Goal: Obtain resource: Obtain resource

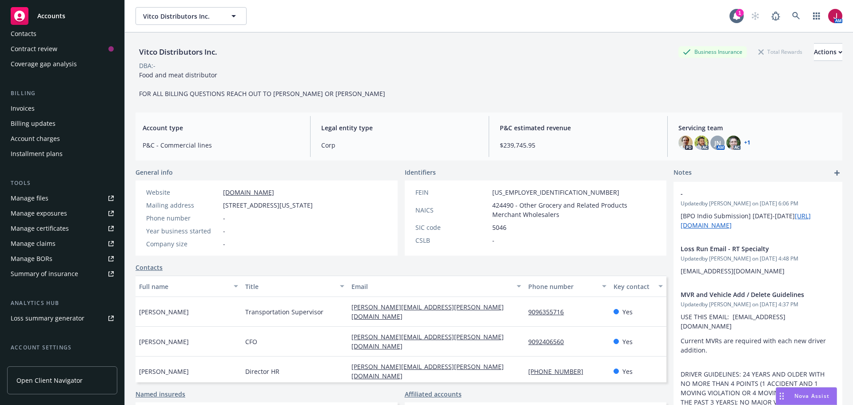
scroll to position [104, 0]
click at [60, 272] on div "Summary of insurance" at bounding box center [45, 273] width 68 height 14
click at [47, 201] on div "Manage files" at bounding box center [30, 198] width 38 height 14
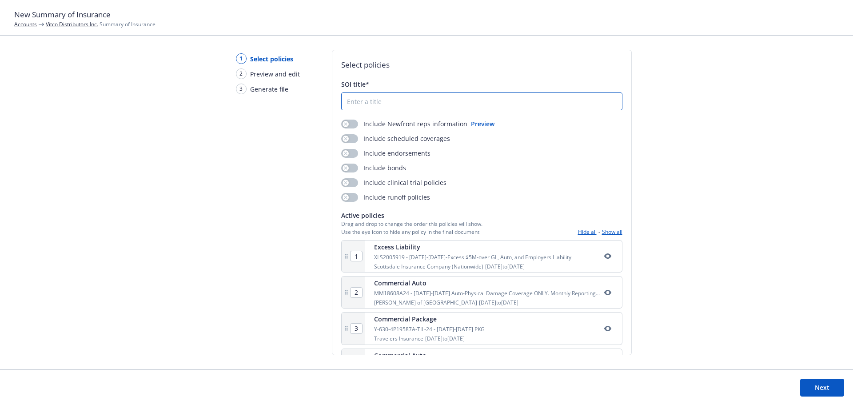
click at [377, 105] on input "SOI title*" at bounding box center [482, 101] width 280 height 17
type input "2025 Renewal SOI"
click at [347, 122] on div "button" at bounding box center [346, 124] width 6 height 6
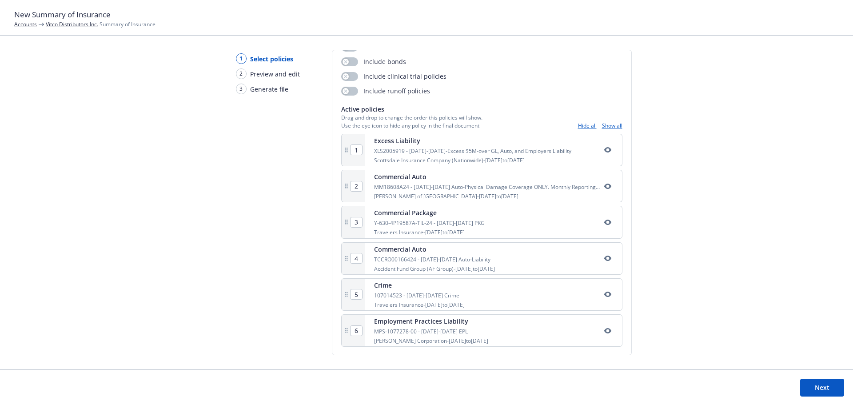
scroll to position [107, 0]
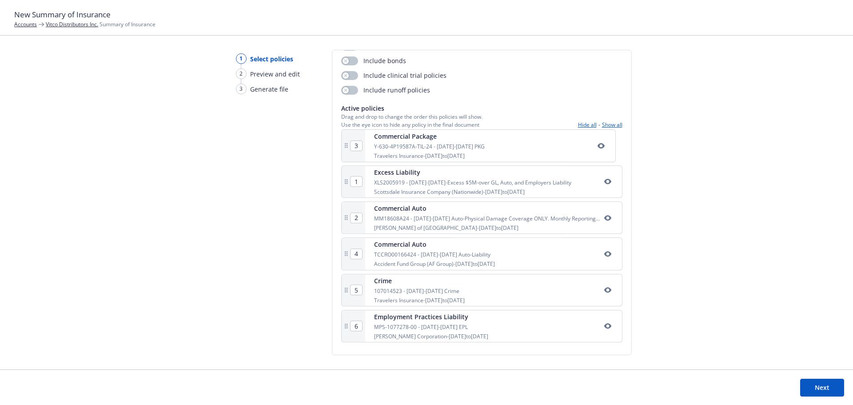
drag, startPoint x: 345, startPoint y: 223, endPoint x: 345, endPoint y: 144, distance: 78.2
click at [345, 144] on div "1 Excess Liability XLS2005919 - 2023-2024-Excess $5M-over GL, Auto, and Employe…" at bounding box center [481, 239] width 281 height 213
type input "2"
type input "3"
type input "1"
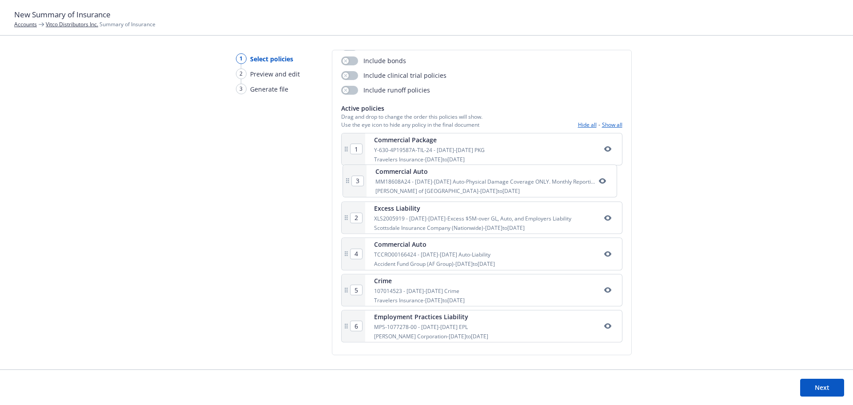
drag, startPoint x: 345, startPoint y: 227, endPoint x: 346, endPoint y: 191, distance: 36.0
click at [348, 184] on div "1 Commercial Package Y-630-4P19587A-TIL-24 - 2024-2025 PKG Travelers Insurance …" at bounding box center [481, 239] width 281 height 213
type input "3"
type input "2"
drag, startPoint x: 347, startPoint y: 262, endPoint x: 347, endPoint y: 221, distance: 41.3
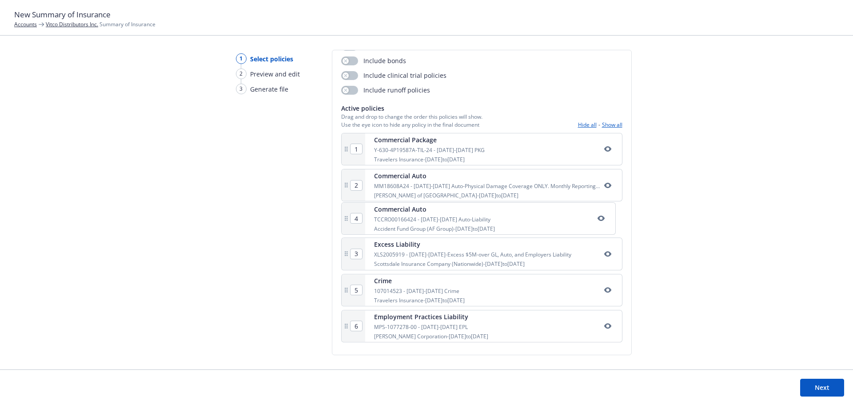
click at [347, 221] on div "1 Commercial Package Y-630-4P19587A-TIL-24 - 2024-2025 PKG Travelers Insurance …" at bounding box center [481, 239] width 281 height 213
type input "3"
type input "4"
drag, startPoint x: 346, startPoint y: 332, endPoint x: 347, endPoint y: 294, distance: 38.7
click at [347, 294] on div "1 Commercial Package Y-630-4P19587A-TIL-24 - 2024-2025 PKG Travelers Insurance …" at bounding box center [481, 239] width 281 height 213
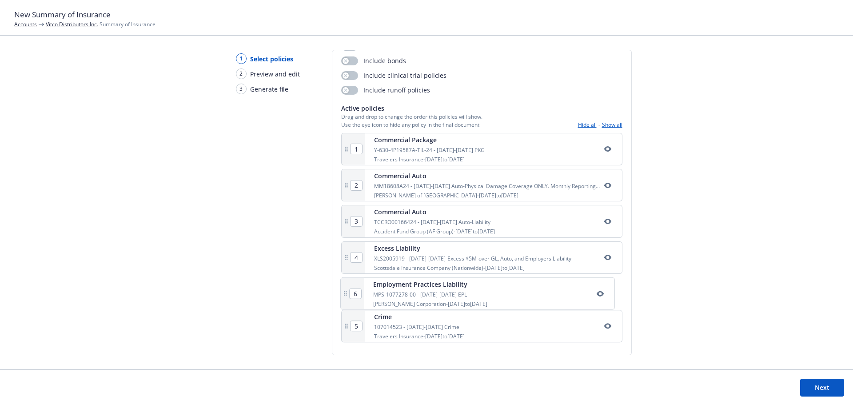
type input "6"
type input "5"
click at [580, 126] on button "Hide all" at bounding box center [587, 125] width 19 height 8
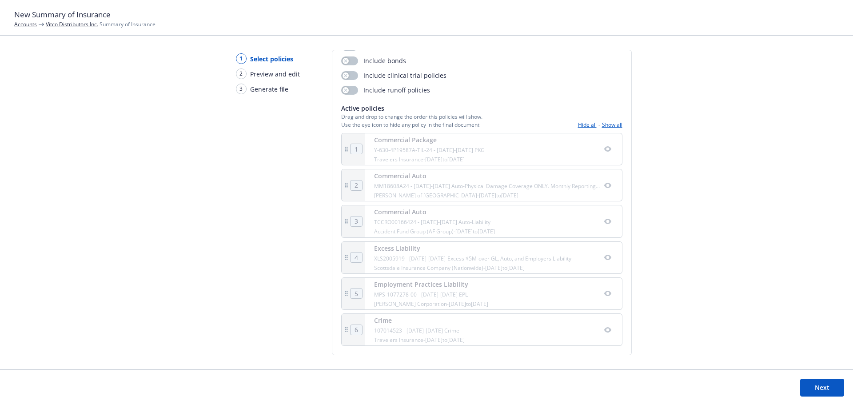
click at [602, 124] on button "Show all" at bounding box center [612, 125] width 20 height 8
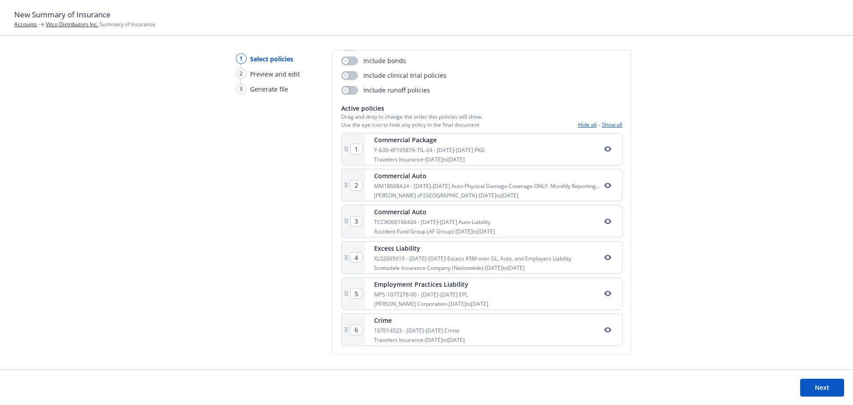
click at [816, 387] on button "Next" at bounding box center [822, 388] width 44 height 18
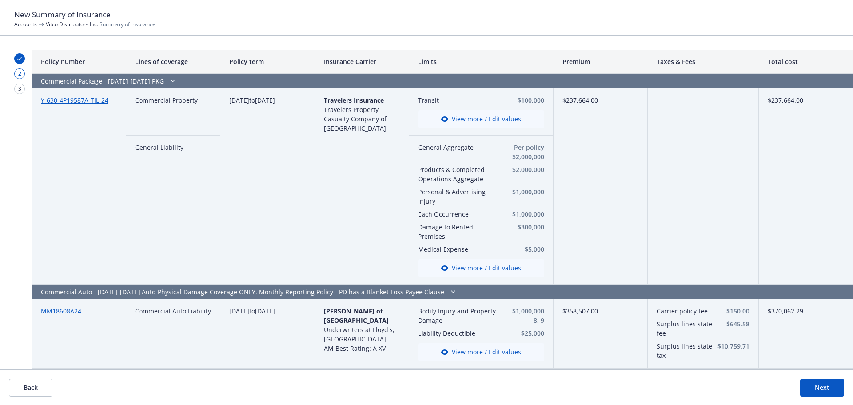
click at [469, 120] on button "View more / Edit values" at bounding box center [481, 119] width 126 height 18
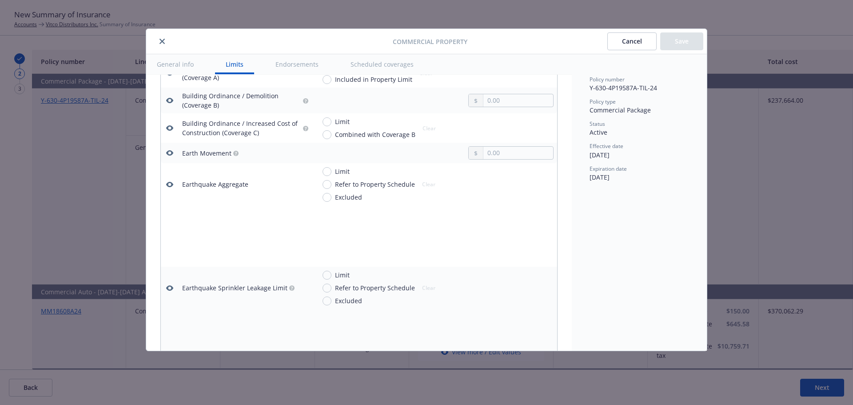
scroll to position [933, 0]
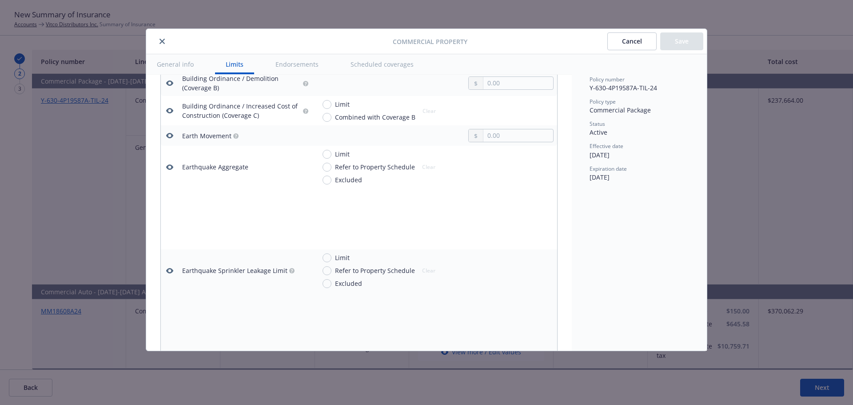
click at [637, 46] on button "Cancel" at bounding box center [631, 41] width 49 height 18
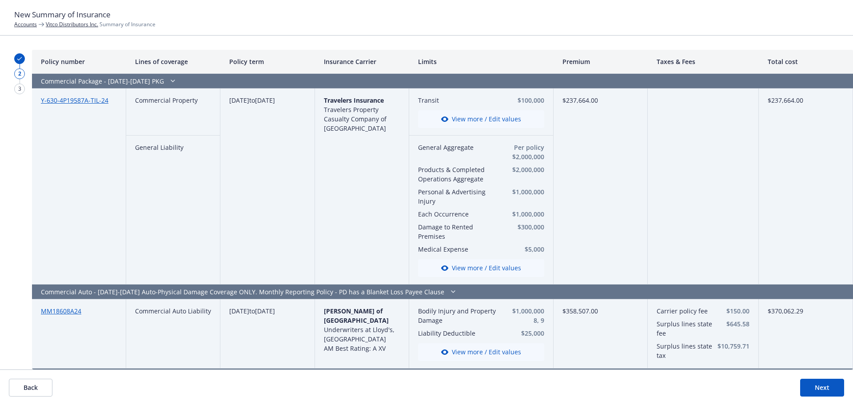
click at [33, 393] on button "Back" at bounding box center [31, 388] width 44 height 18
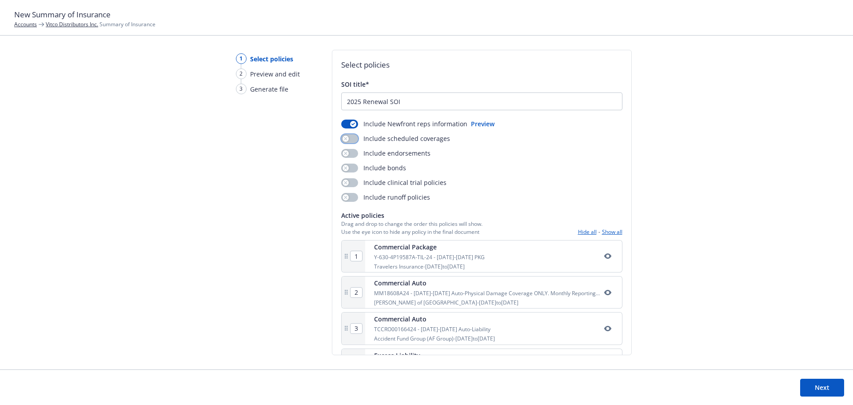
click at [348, 138] on button "button" at bounding box center [349, 138] width 17 height 9
click at [831, 388] on button "Next" at bounding box center [822, 388] width 44 height 18
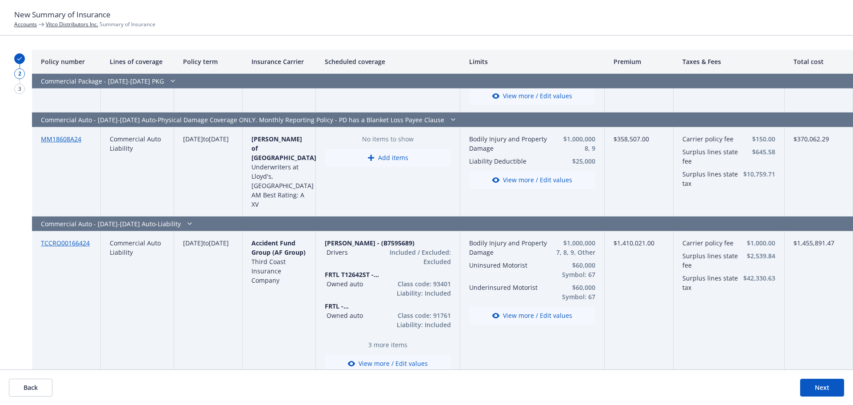
scroll to position [385, 0]
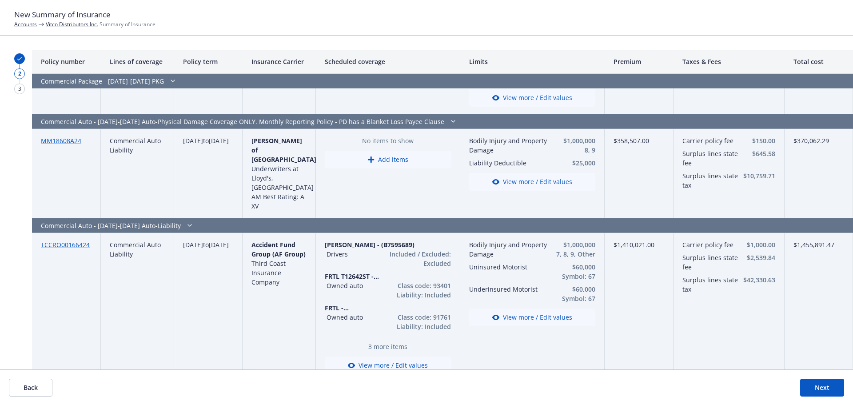
click at [362, 356] on button "View more / Edit values" at bounding box center [388, 365] width 126 height 18
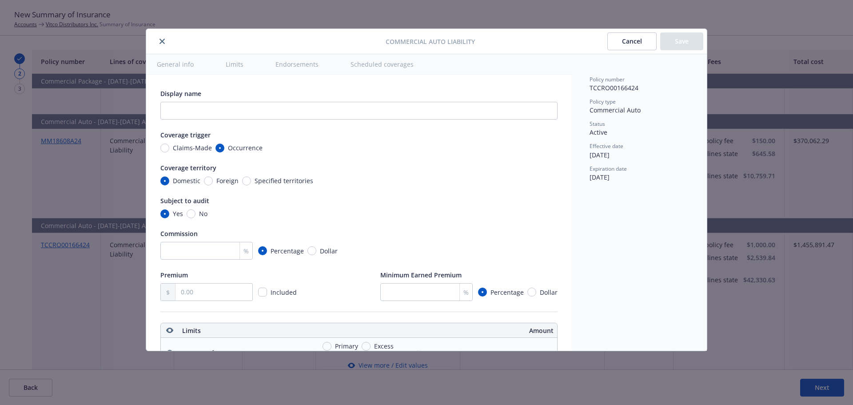
type textarea "x"
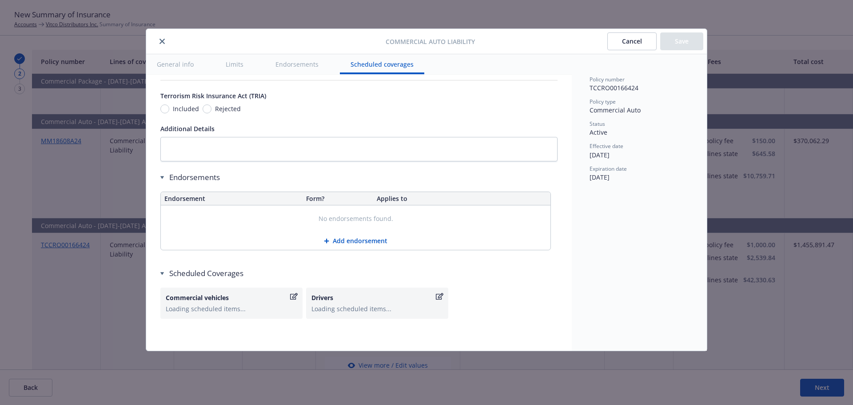
scroll to position [1589, 0]
click at [442, 298] on icon "button" at bounding box center [440, 296] width 8 height 7
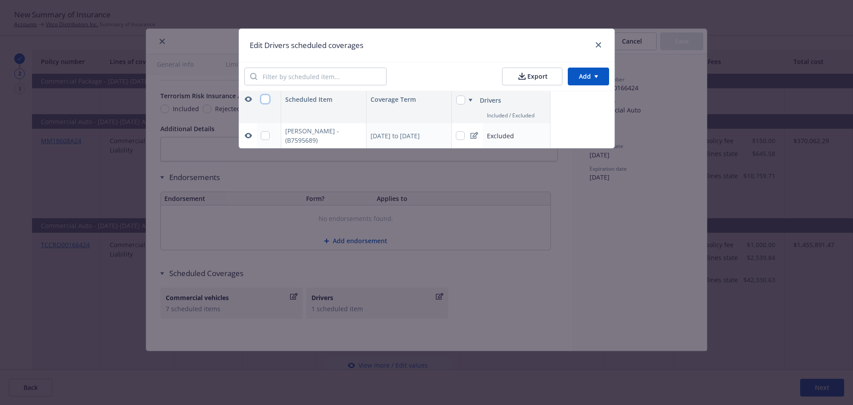
click at [265, 99] on input "checkbox" at bounding box center [265, 99] width 9 height 9
checkbox input "true"
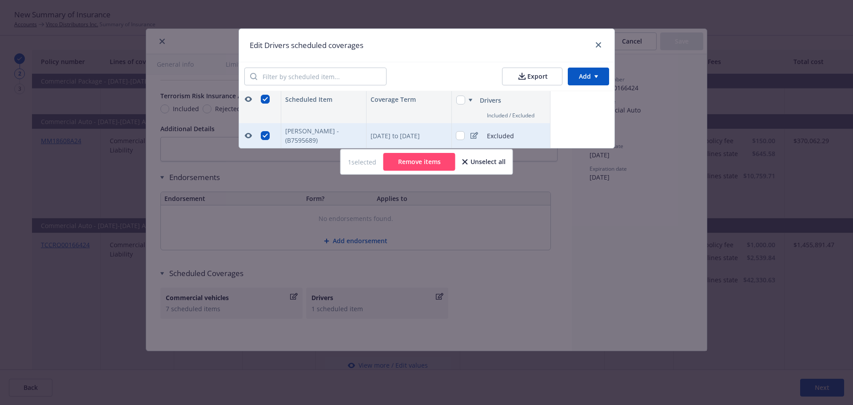
click at [439, 161] on button "Remove items" at bounding box center [419, 162] width 72 height 18
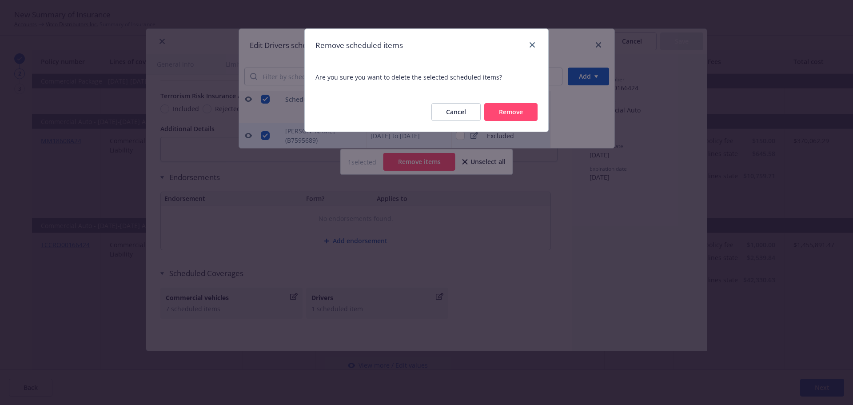
click at [522, 114] on button "Remove" at bounding box center [510, 112] width 53 height 18
type textarea "x"
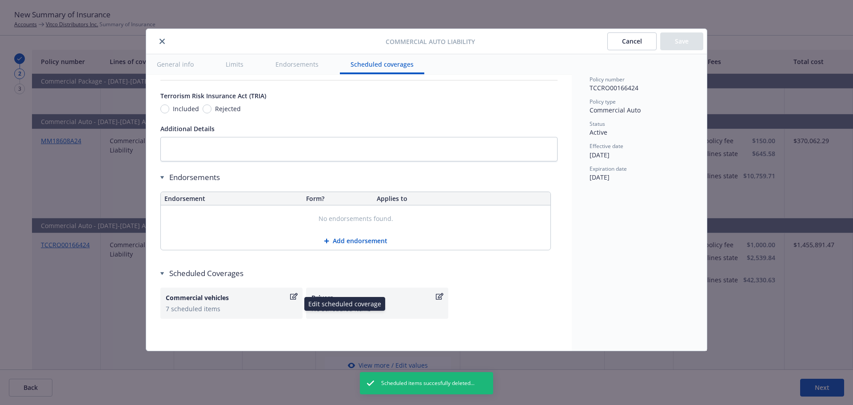
click at [293, 298] on icon "button" at bounding box center [294, 296] width 8 height 7
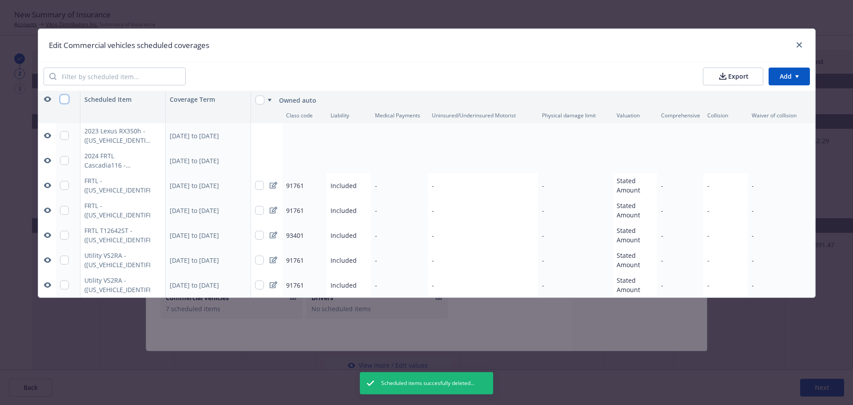
click at [66, 101] on input "checkbox" at bounding box center [64, 99] width 9 height 9
checkbox input "true"
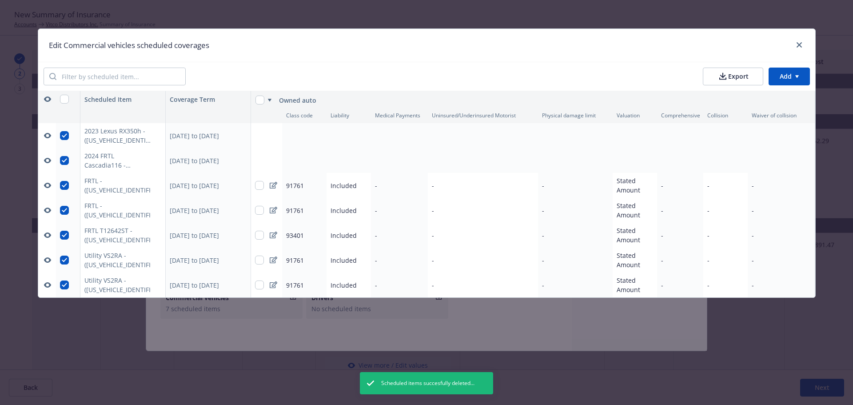
checkbox input "true"
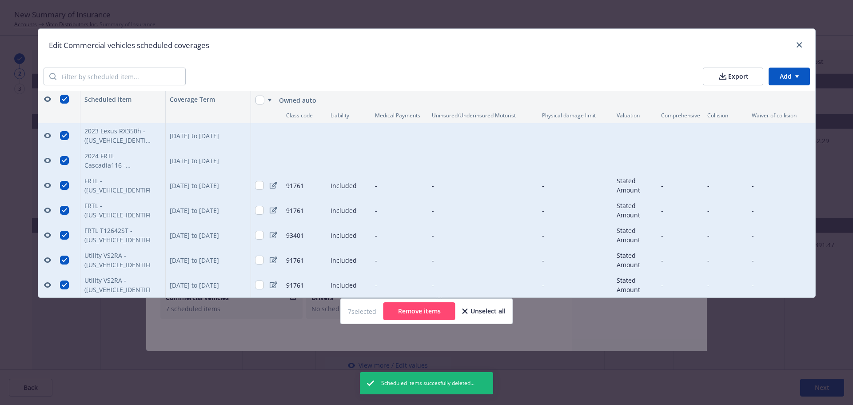
click at [431, 320] on button "Remove items" at bounding box center [419, 311] width 72 height 18
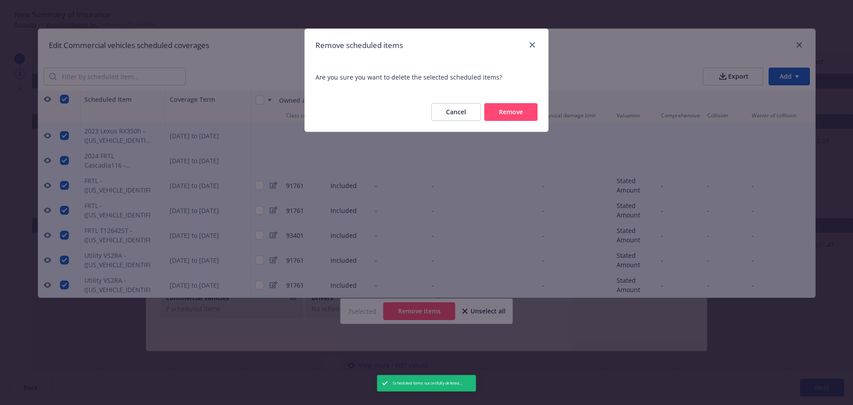
click at [515, 115] on button "Remove" at bounding box center [510, 112] width 53 height 18
type textarea "x"
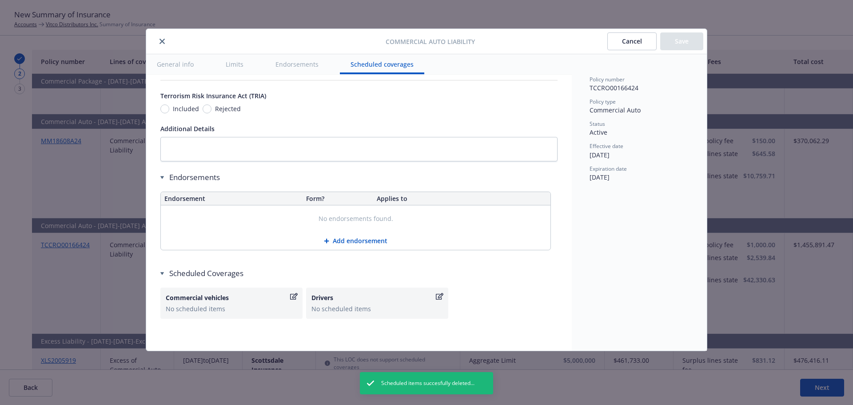
click at [164, 40] on icon "close" at bounding box center [162, 41] width 5 height 5
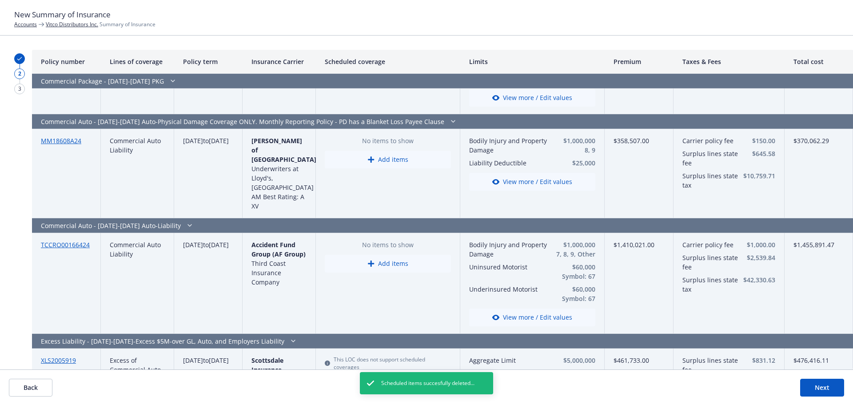
click at [821, 391] on button "Next" at bounding box center [822, 388] width 44 height 18
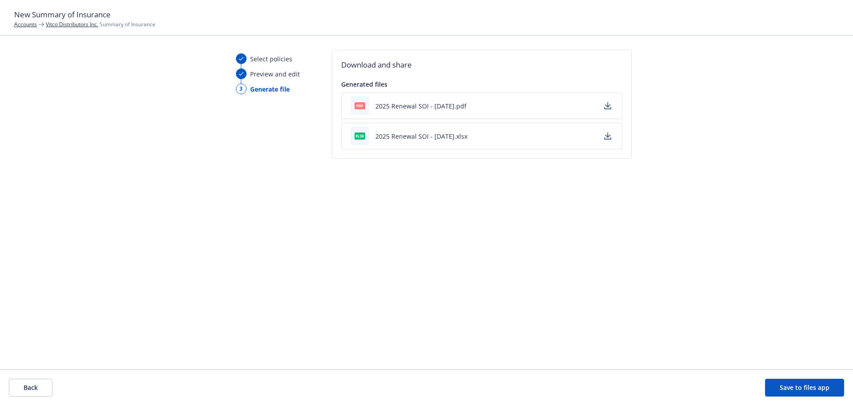
click at [438, 140] on button "2025 Renewal SOI - 08/18/2025.xlsx" at bounding box center [421, 136] width 92 height 9
click at [798, 391] on button "Save to files app" at bounding box center [804, 388] width 79 height 18
